Goal: Task Accomplishment & Management: Manage account settings

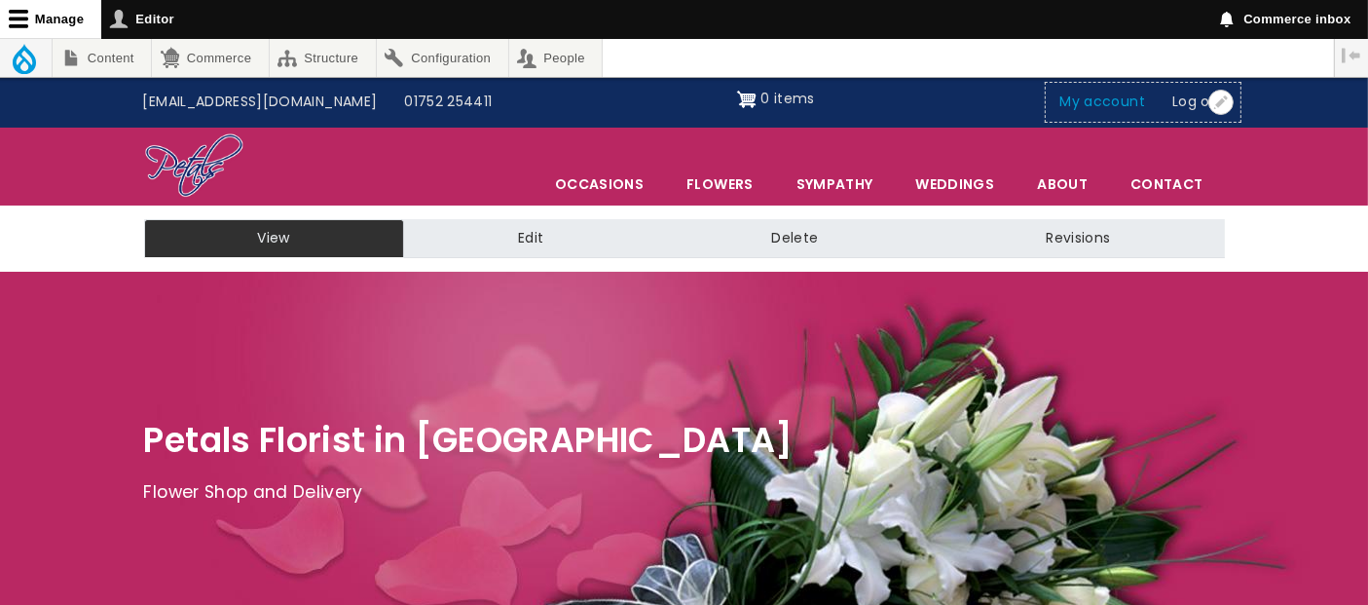
click at [1101, 105] on link "My account" at bounding box center [1103, 102] width 113 height 37
click at [1105, 92] on link "My account" at bounding box center [1103, 102] width 113 height 37
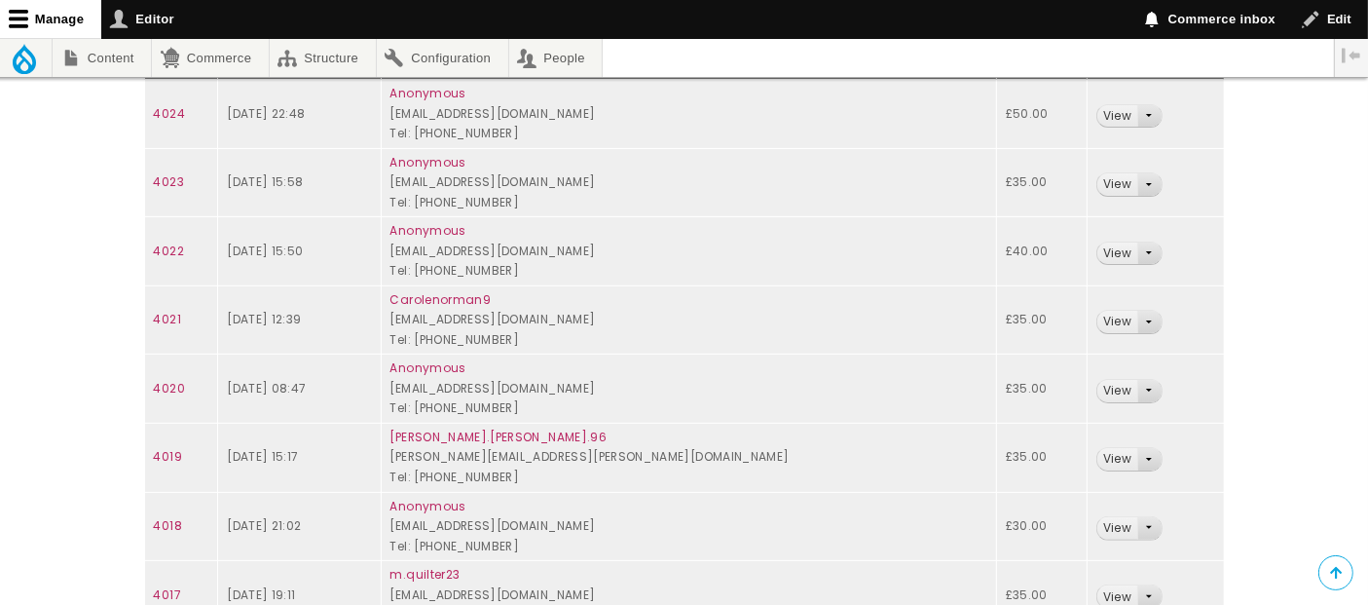
scroll to position [432, 0]
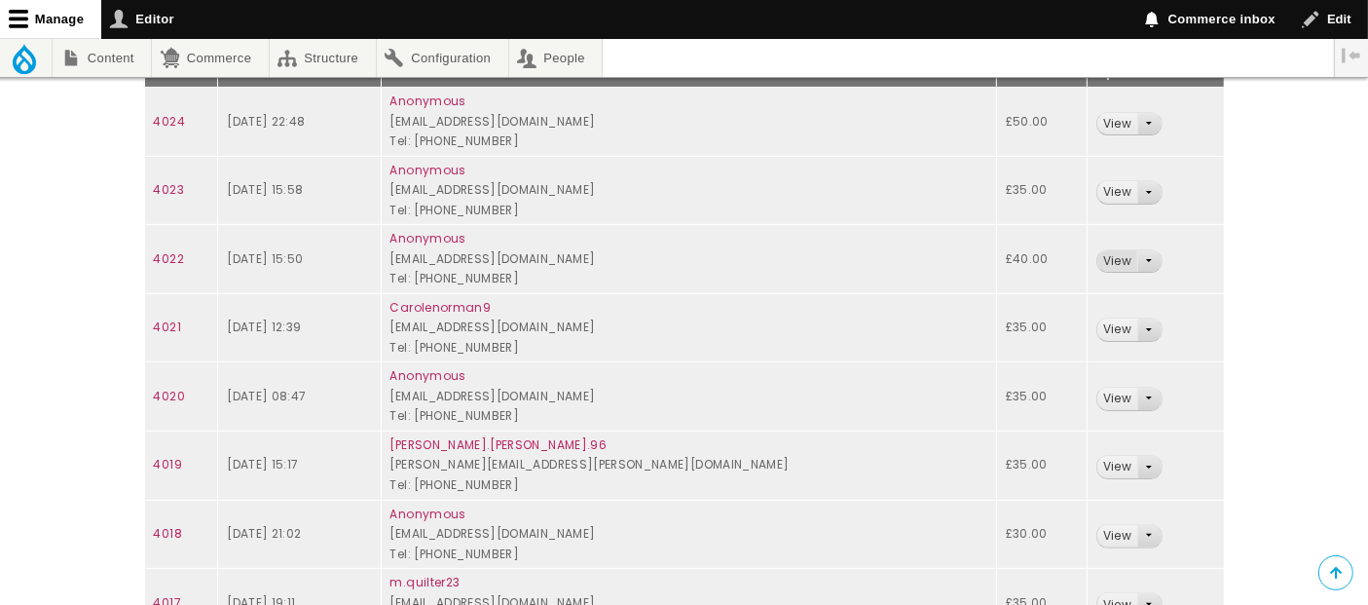
click at [1097, 258] on link "View" at bounding box center [1117, 261] width 40 height 22
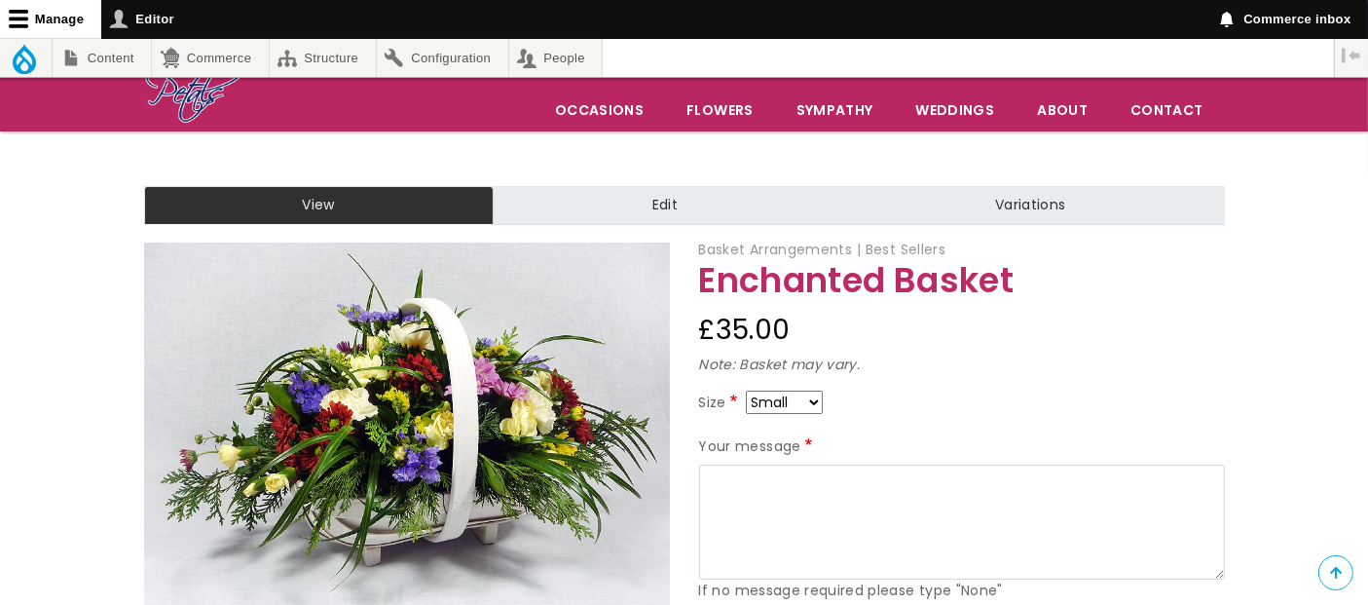
scroll to position [108, 0]
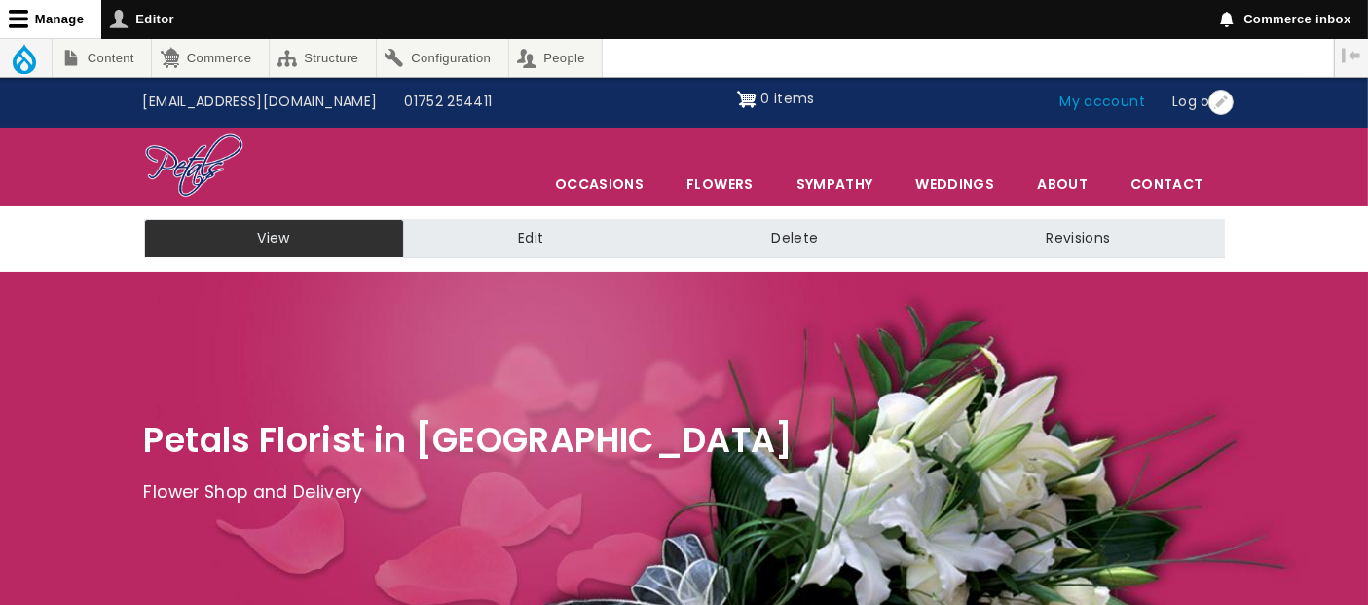
click at [1121, 101] on link "My account" at bounding box center [1103, 102] width 113 height 37
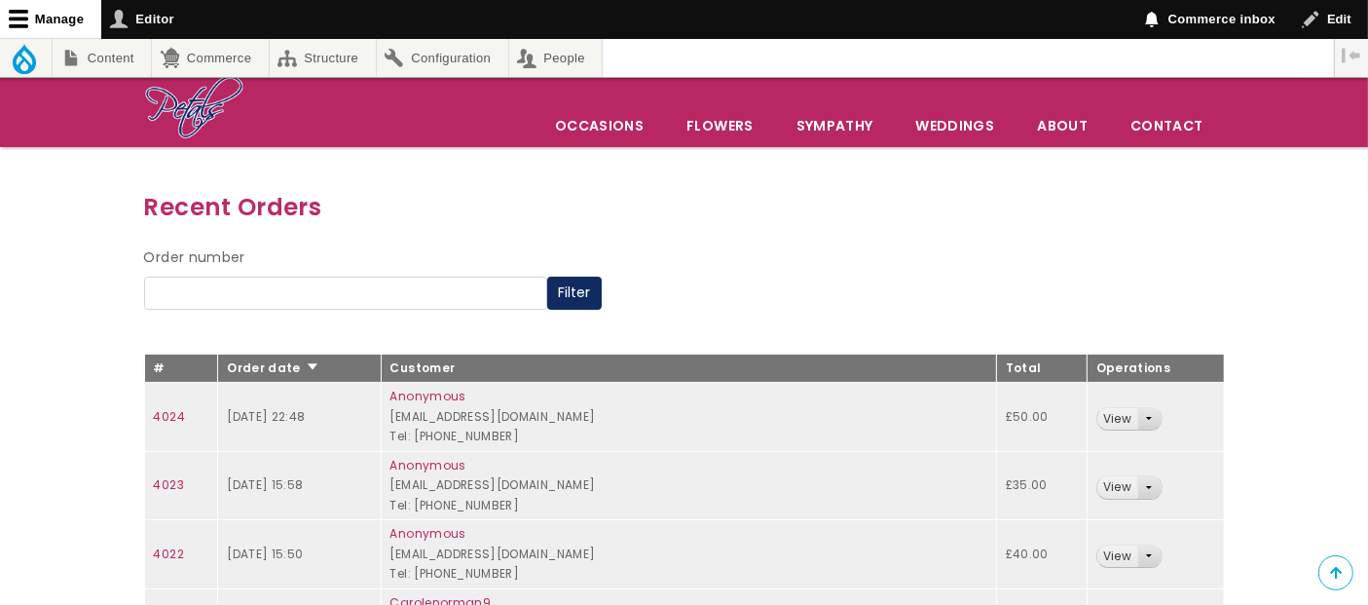
scroll to position [216, 0]
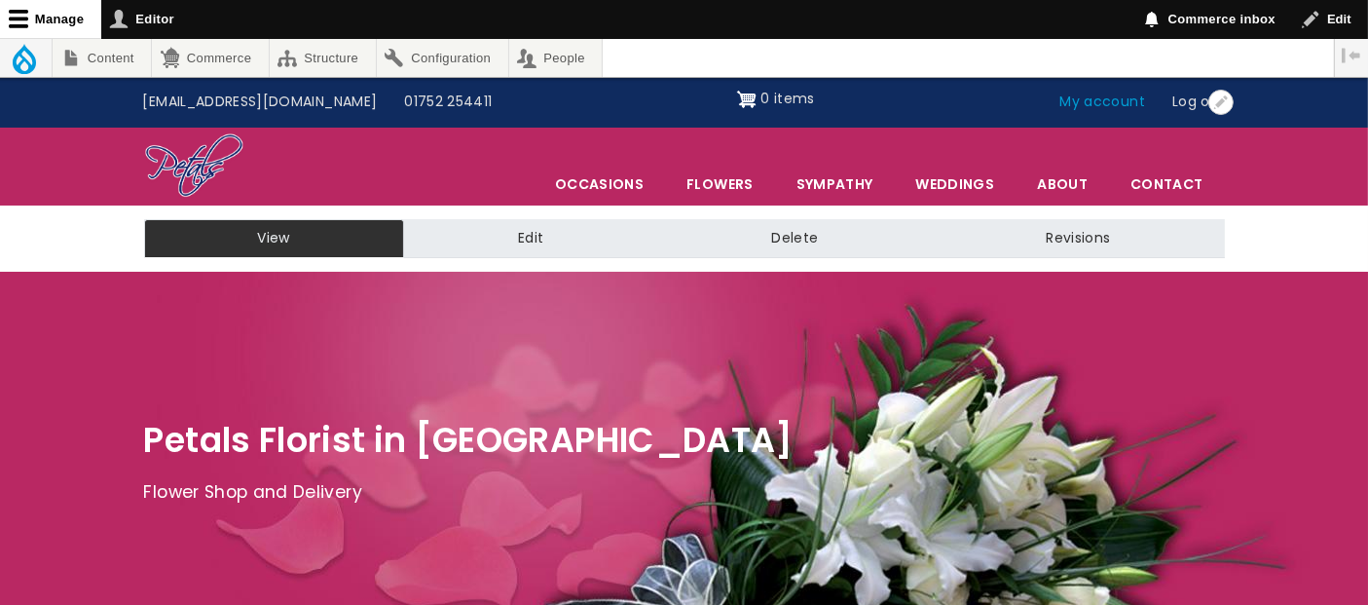
click at [1093, 99] on link "My account" at bounding box center [1103, 102] width 113 height 37
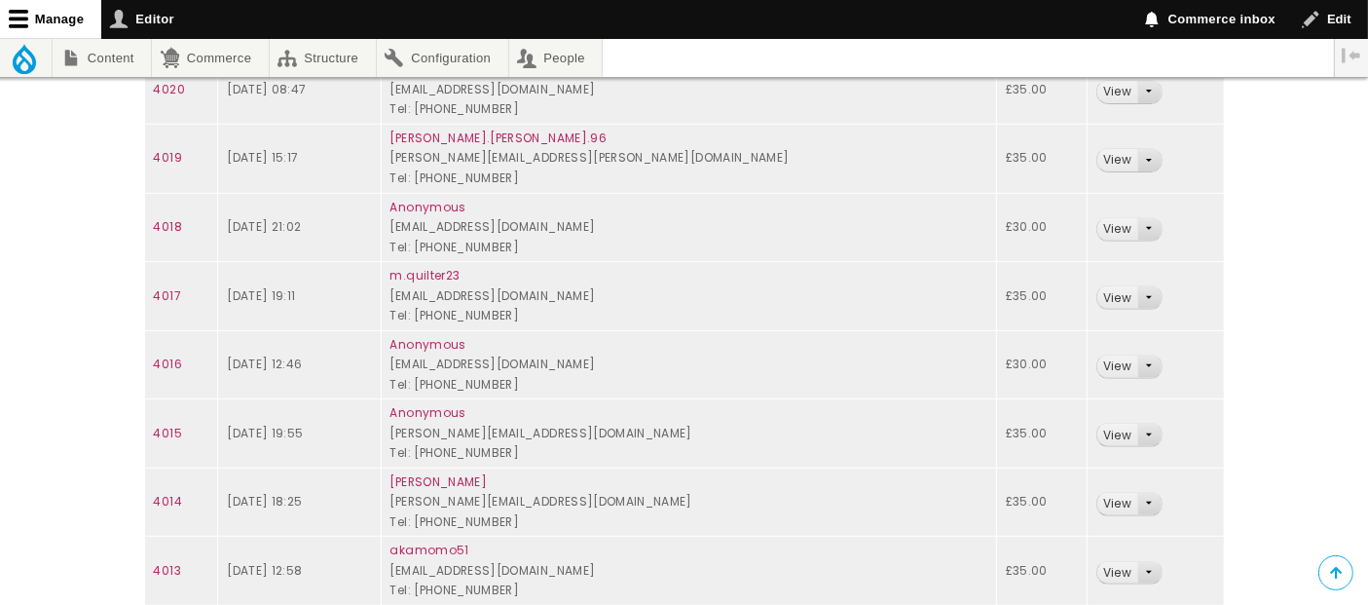
scroll to position [756, 0]
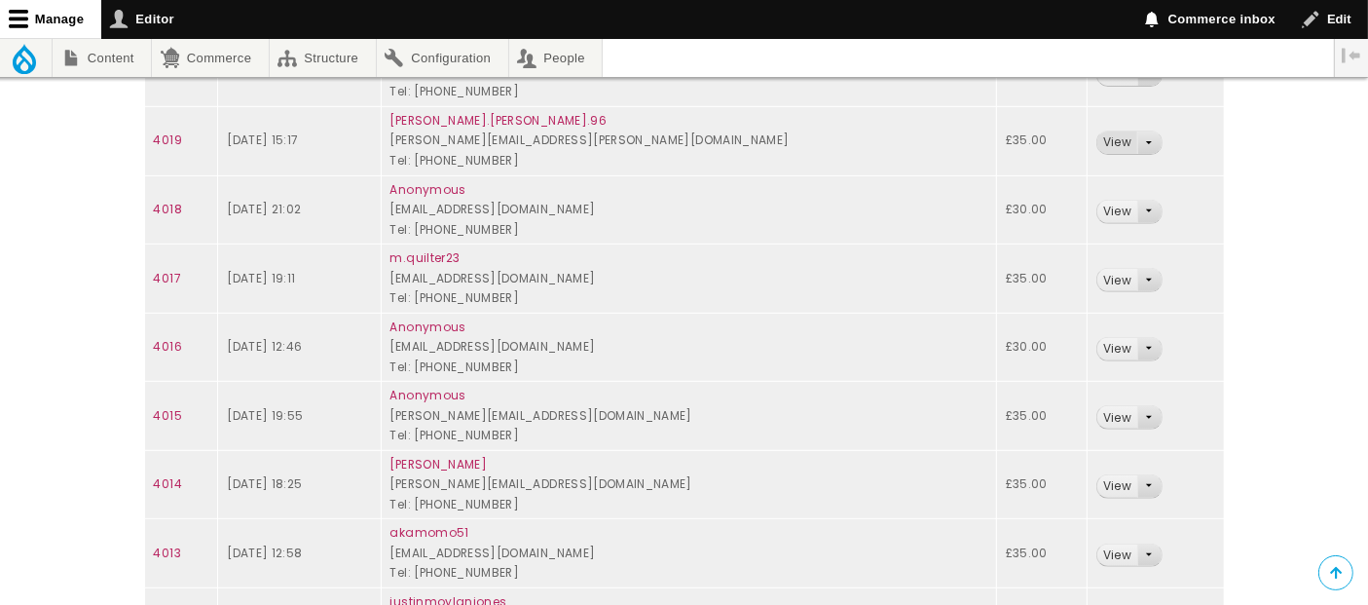
click at [1097, 143] on link "View" at bounding box center [1117, 142] width 40 height 22
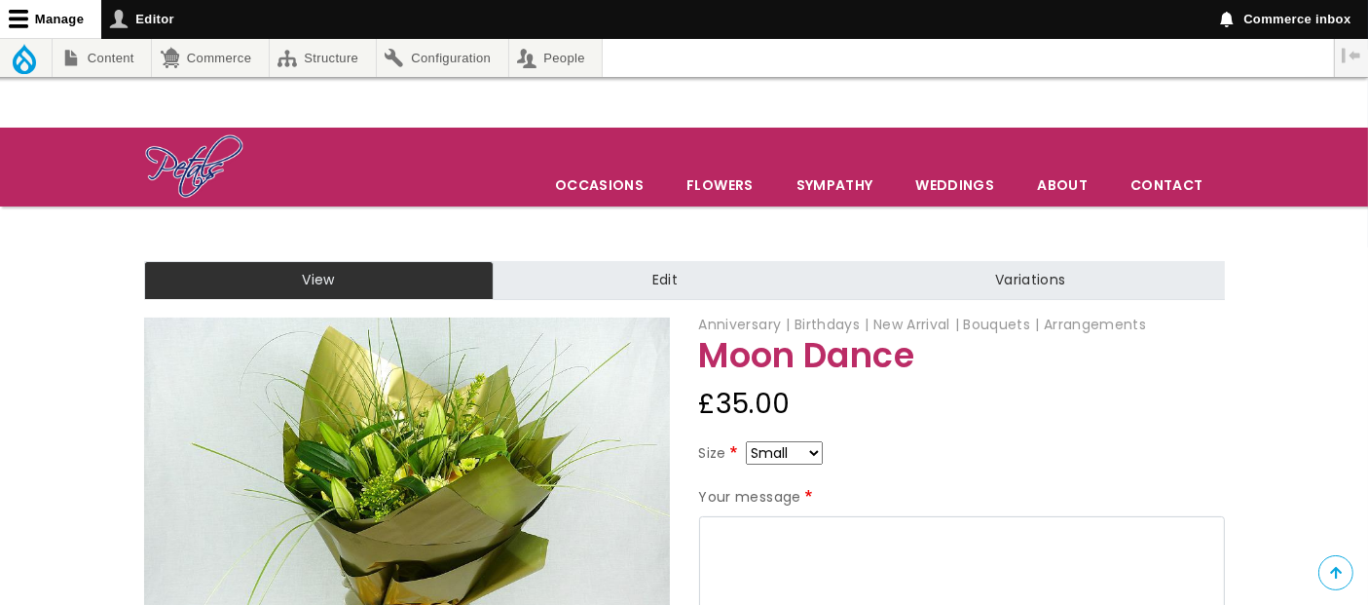
scroll to position [216, 0]
